Goal: Navigation & Orientation: Find specific page/section

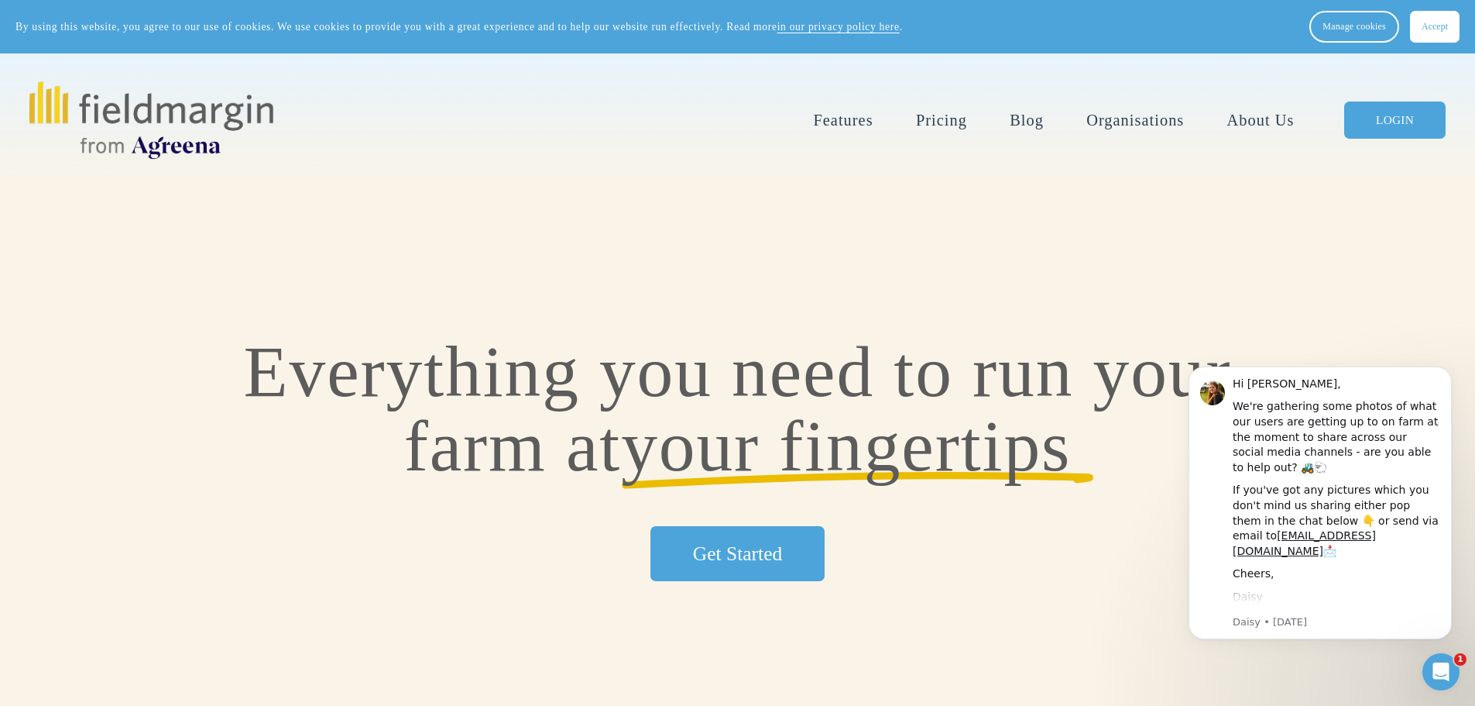
click at [1403, 124] on link "LOGIN" at bounding box center [1395, 120] width 101 height 38
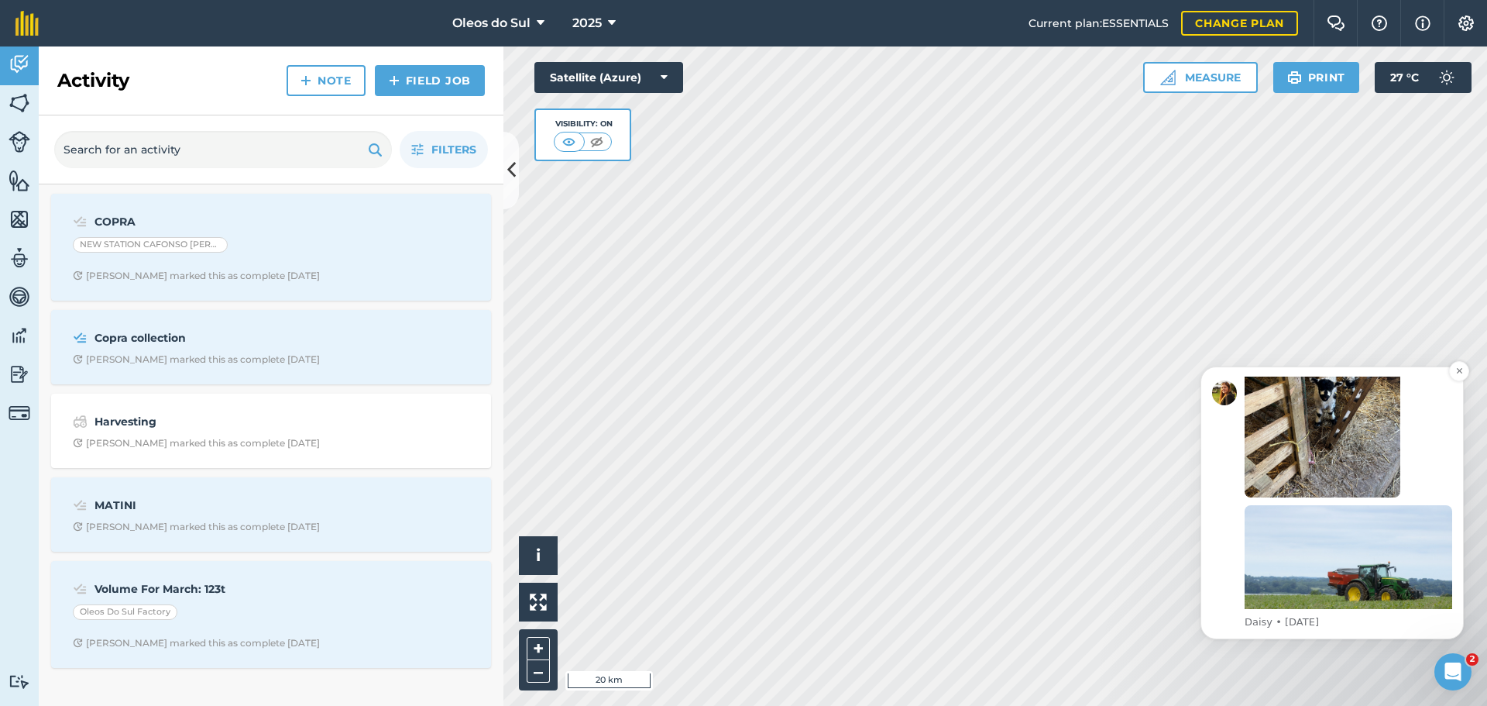
scroll to position [327, 0]
click at [1455, 370] on icon "Dismiss notification" at bounding box center [1459, 370] width 9 height 9
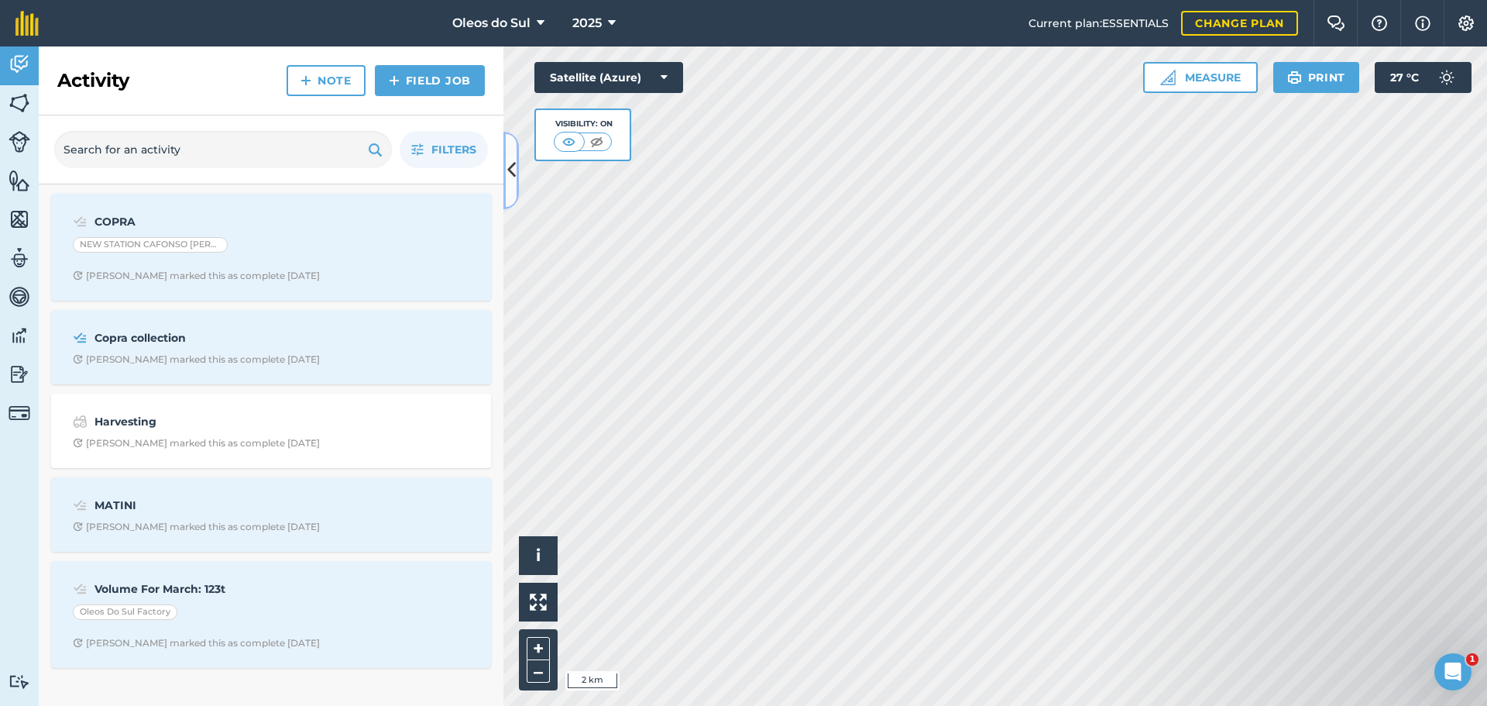
click at [510, 167] on icon at bounding box center [511, 169] width 9 height 27
